Goal: Task Accomplishment & Management: Manage account settings

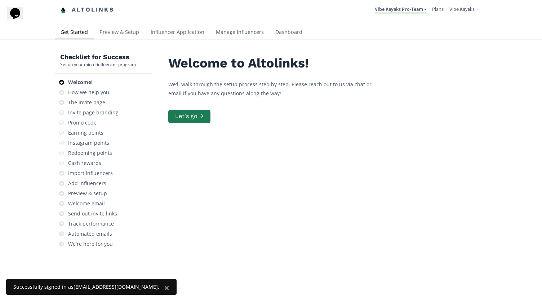
click at [221, 32] on link "Manage Influencers" at bounding box center [239, 33] width 59 height 14
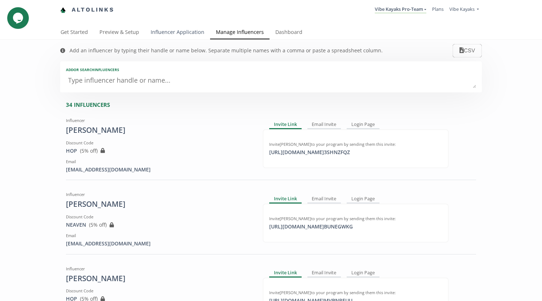
click at [164, 30] on link "Influencer Application" at bounding box center [177, 33] width 65 height 14
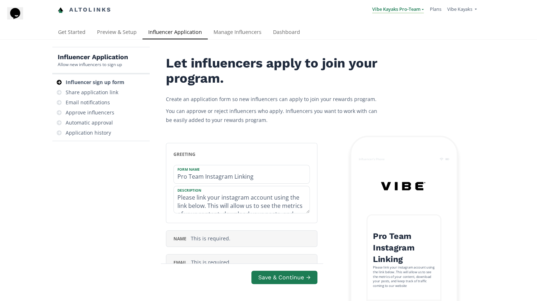
click at [404, 9] on link "Vibe Kayaks Pro-Team" at bounding box center [398, 10] width 52 height 8
click at [463, 9] on span "Vibe Kayaks" at bounding box center [458, 9] width 25 height 6
click at [439, 57] on link "Manage Team Users" at bounding box center [445, 59] width 61 height 12
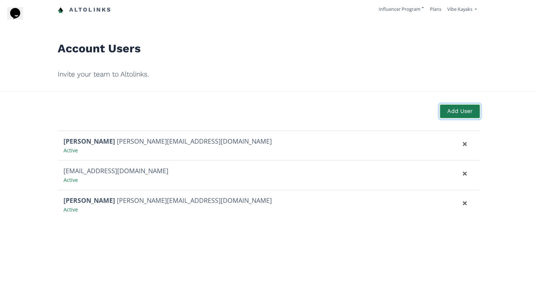
click at [452, 113] on button "Add User" at bounding box center [459, 110] width 41 height 15
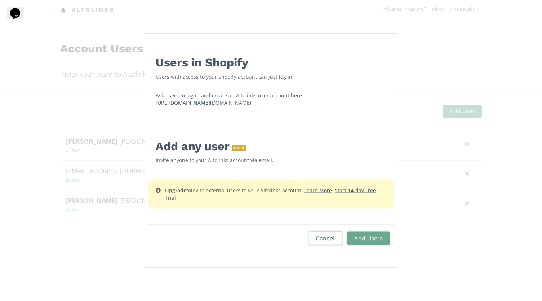
click at [337, 238] on button "Cancel" at bounding box center [325, 237] width 35 height 15
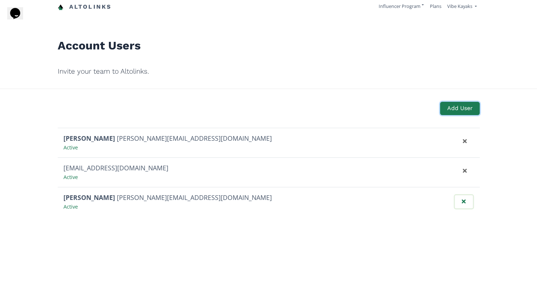
scroll to position [4, 0]
click at [461, 200] on button "Remove user" at bounding box center [463, 200] width 20 height 15
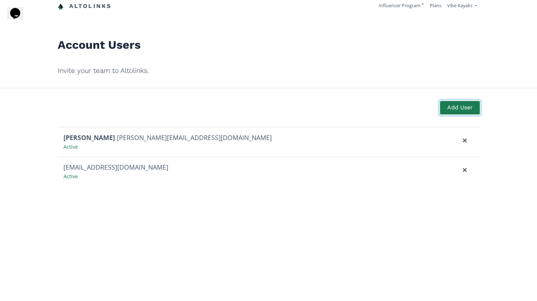
click at [456, 104] on button "Add User" at bounding box center [459, 107] width 41 height 15
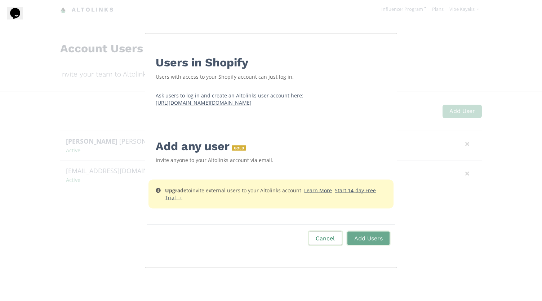
click at [330, 237] on button "Cancel" at bounding box center [325, 237] width 35 height 15
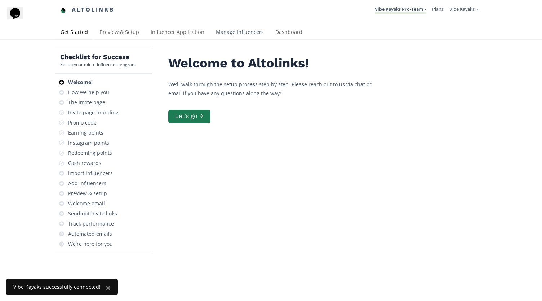
click at [243, 32] on link "Manage Influencers" at bounding box center [239, 33] width 59 height 14
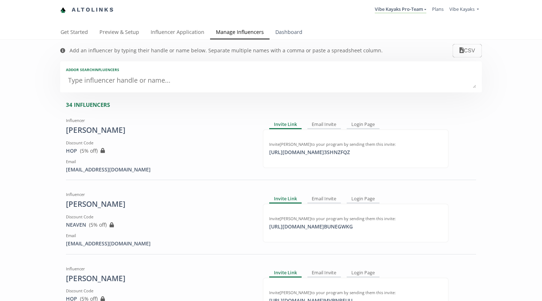
click at [281, 30] on link "Dashboard" at bounding box center [289, 33] width 39 height 14
